Goal: Task Accomplishment & Management: Manage account settings

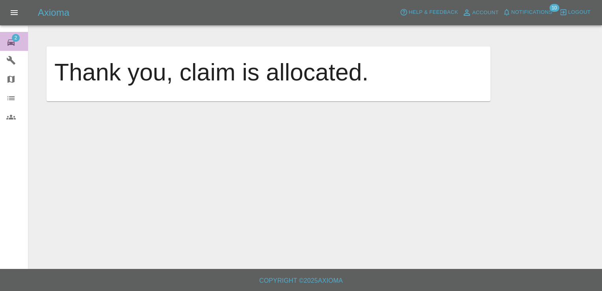
click at [12, 35] on link "2 Repair home" at bounding box center [14, 41] width 28 height 19
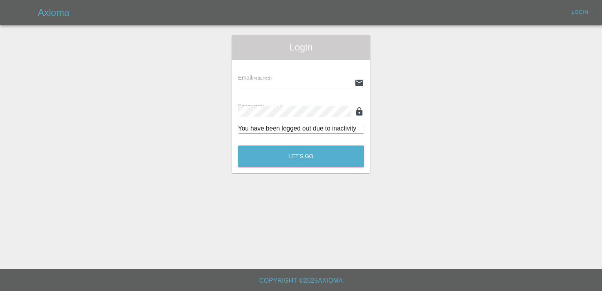
type input "[EMAIL_ADDRESS][DOMAIN_NAME]"
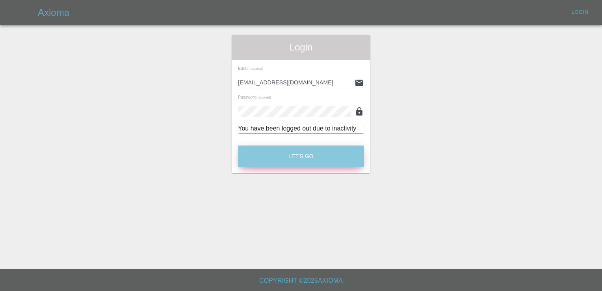
click at [316, 161] on button "Let's Go" at bounding box center [301, 156] width 126 height 22
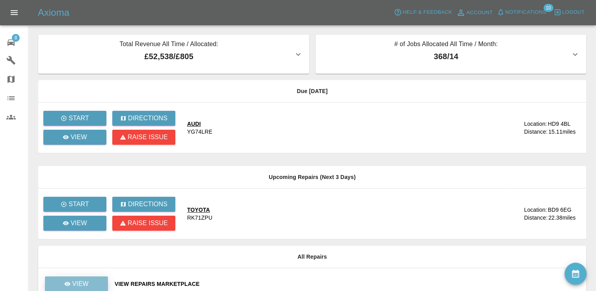
click at [89, 280] on link "View" at bounding box center [76, 283] width 63 height 15
